Goal: Information Seeking & Learning: Learn about a topic

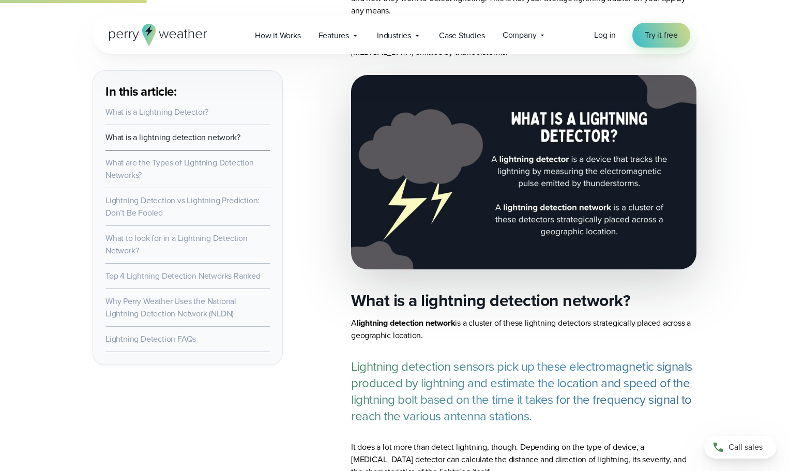
scroll to position [828, 0]
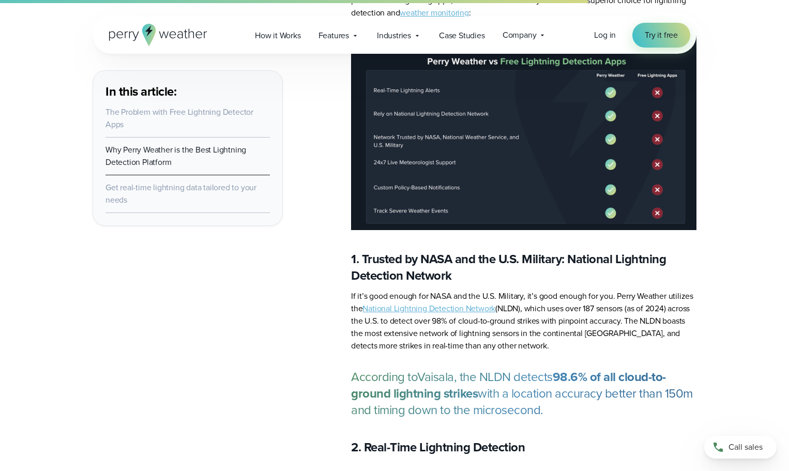
click at [567, 251] on h3 "1. Trusted by NASA and the U.S. Military: National Lightning Detection Network" at bounding box center [524, 267] width 346 height 33
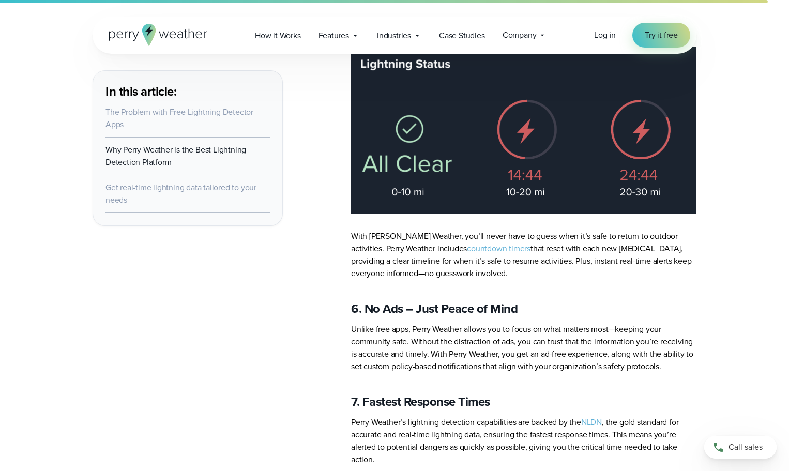
scroll to position [4644, 0]
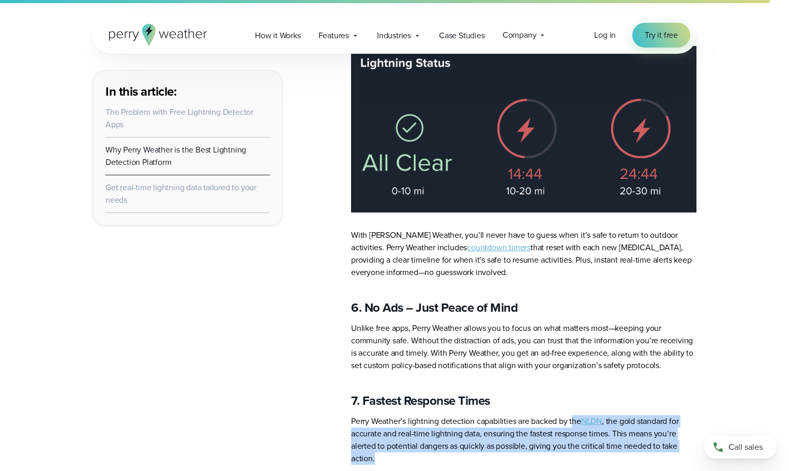
drag, startPoint x: 574, startPoint y: 371, endPoint x: 615, endPoint y: 405, distance: 53.7
click at [615, 415] on p "Perry Weather’s lightning detection capabilities are backed by the NLDN , the g…" at bounding box center [524, 440] width 346 height 50
copy p "he NLDN , the gold standard for accurate and real-time lightning data, ensuring…"
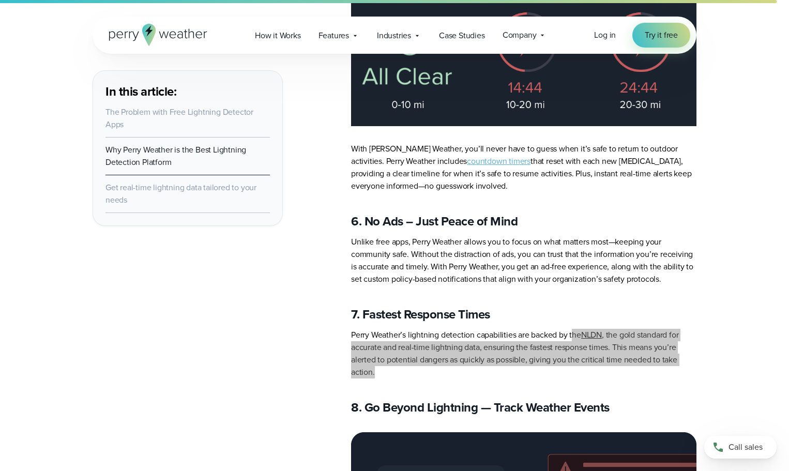
scroll to position [4593, 0]
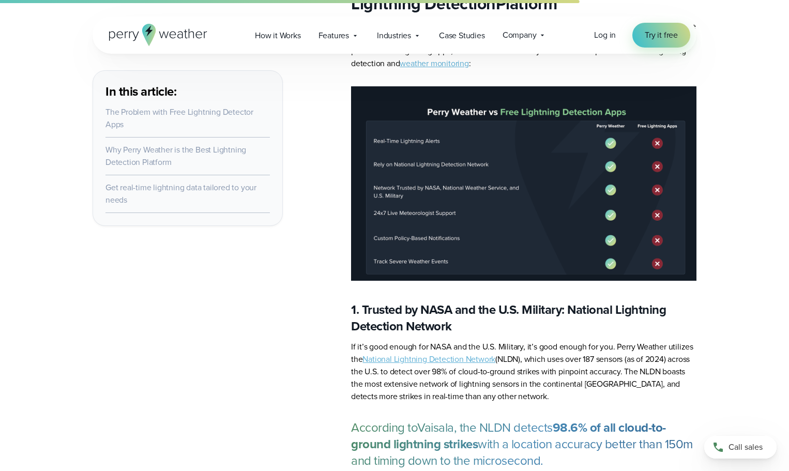
scroll to position [2834, 0]
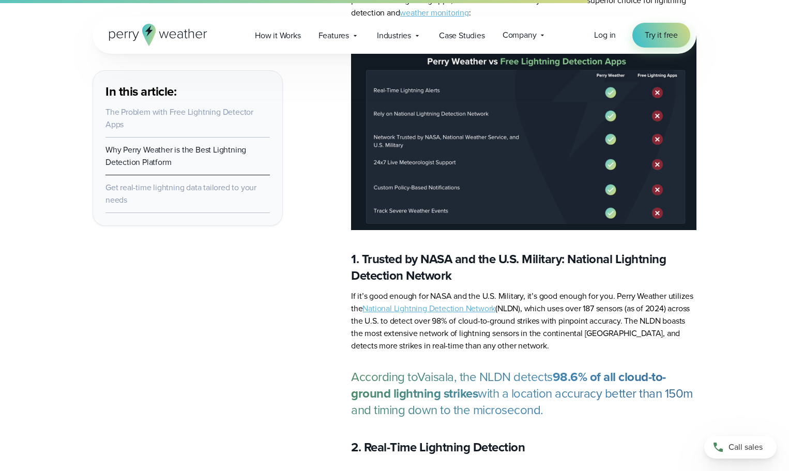
drag, startPoint x: 353, startPoint y: 340, endPoint x: 553, endPoint y: 373, distance: 202.9
click at [553, 373] on p "According to Vaisala , the NLDN detects 98.6% of all cloud-to-ground lightning …" at bounding box center [524, 394] width 346 height 50
copy p "According to Vaisala , the NLDN detects 98.6% of all cloud-to-ground lightning …"
